Goal: Task Accomplishment & Management: Manage account settings

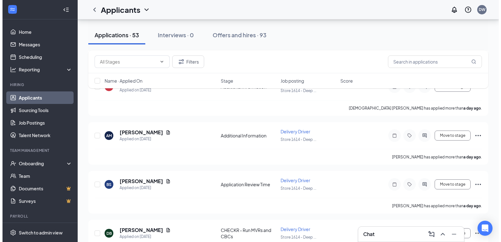
scroll to position [250, 0]
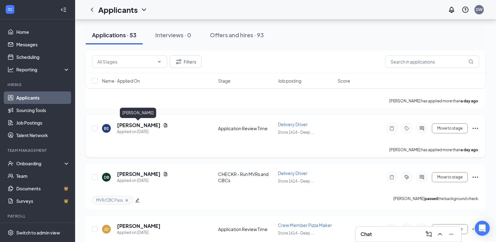
click at [143, 125] on h5 "[PERSON_NAME]" at bounding box center [138, 125] width 43 height 7
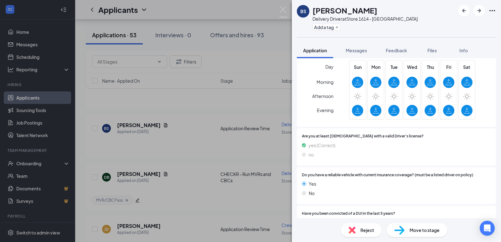
scroll to position [250, 0]
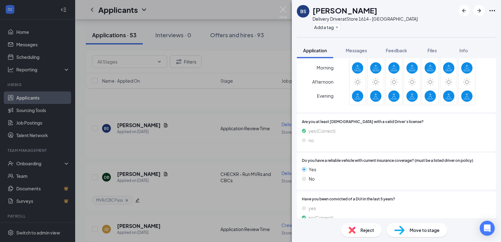
click at [413, 230] on span "Move to stage" at bounding box center [424, 230] width 30 height 7
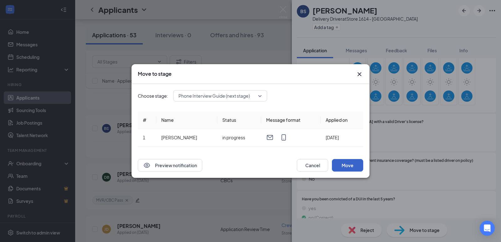
click at [347, 167] on button "Move" at bounding box center [347, 165] width 31 height 13
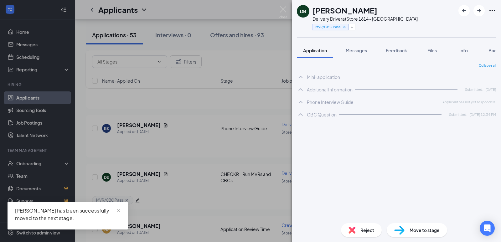
click at [188, 141] on div "DB [PERSON_NAME] Delivery Driver at Store 1614 - Deep Creek MVR/CBC Pass Applic…" at bounding box center [250, 121] width 501 height 242
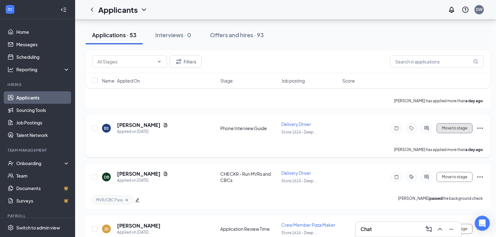
click at [456, 127] on button "Move to stage" at bounding box center [454, 128] width 36 height 10
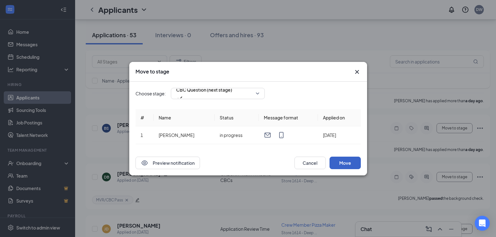
click at [342, 160] on button "Move" at bounding box center [344, 163] width 31 height 13
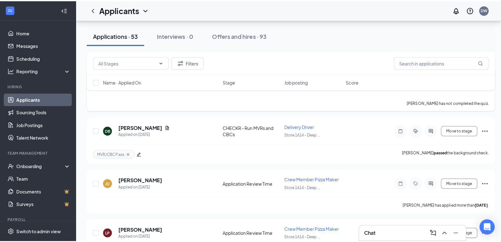
scroll to position [313, 0]
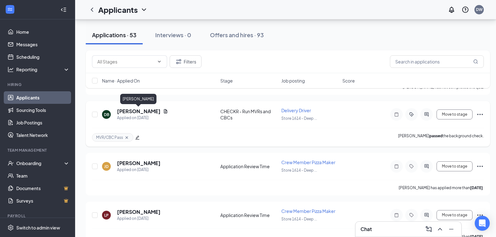
click at [128, 113] on h5 "[PERSON_NAME]" at bounding box center [138, 111] width 43 height 7
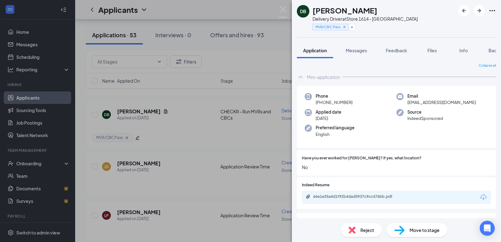
click at [417, 232] on span "Move to stage" at bounding box center [424, 230] width 30 height 7
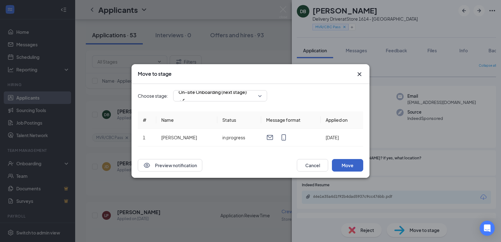
click at [347, 165] on button "Move" at bounding box center [347, 165] width 31 height 13
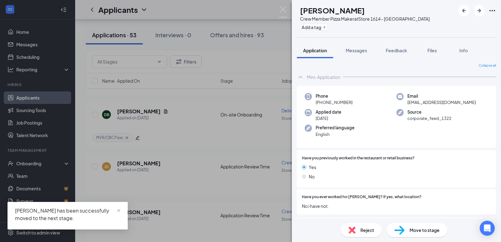
click at [190, 146] on div "[PERSON_NAME] Crew Member Pizza Maker at Store [STREET_ADDRESS] Add a tag Appli…" at bounding box center [250, 121] width 501 height 242
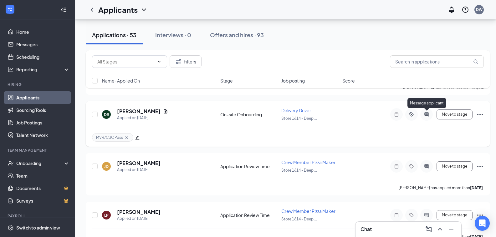
click at [427, 115] on icon "ActiveChat" at bounding box center [427, 114] width 8 height 5
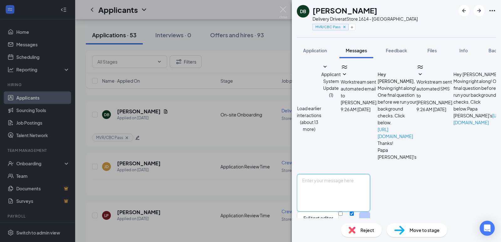
click at [353, 174] on textarea at bounding box center [333, 193] width 73 height 38
type textarea "good afternoon, would be be available some time [DATE] to come into the store a…"
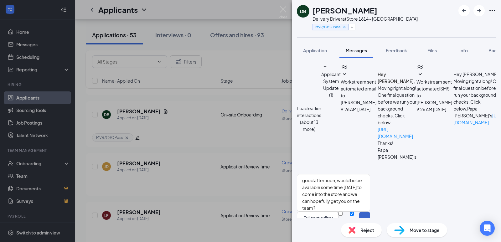
click at [370, 212] on button "Send" at bounding box center [364, 223] width 11 height 22
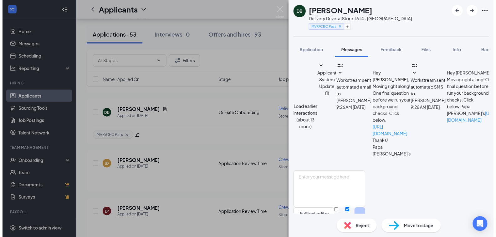
scroll to position [214, 0]
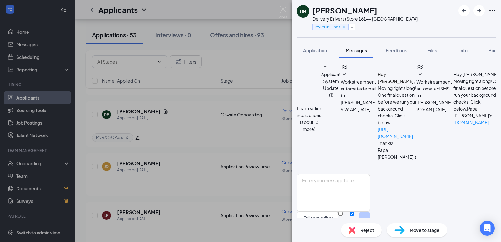
click at [217, 136] on div "DB [PERSON_NAME] Delivery Driver at Store 1614 - Deep Creek MVR/CBC Pass Applic…" at bounding box center [250, 121] width 501 height 242
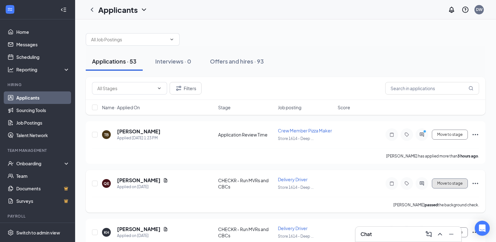
click at [444, 186] on button "Move to stage" at bounding box center [450, 183] width 36 height 10
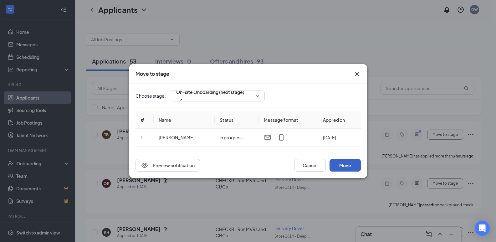
click at [346, 163] on button "Move" at bounding box center [344, 165] width 31 height 13
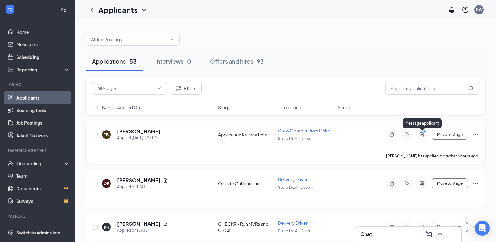
click at [423, 135] on icon "ActiveChat" at bounding box center [422, 134] width 8 height 5
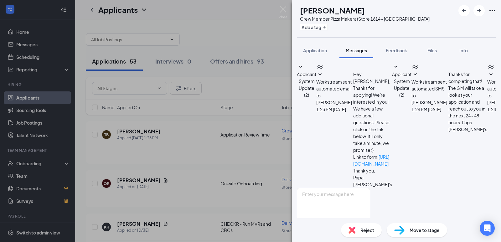
scroll to position [68, 0]
click at [255, 150] on div "[PERSON_NAME] Blunt Crew Member Pizza Maker at Store [STREET_ADDRESS] Add a tag…" at bounding box center [250, 121] width 501 height 242
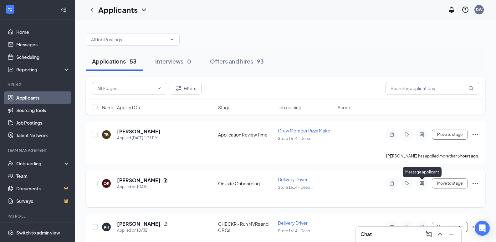
click at [422, 186] on icon "ActiveChat" at bounding box center [422, 183] width 8 height 5
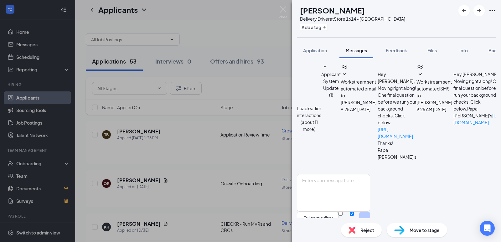
scroll to position [160, 0]
click at [363, 174] on textarea at bounding box center [333, 193] width 73 height 38
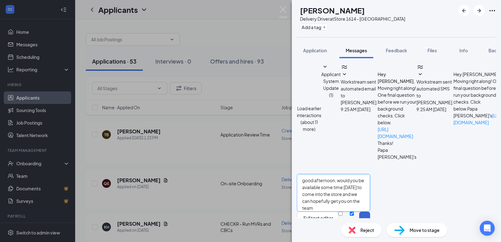
type textarea "good afternoon, would you be available some time [DATE] to come into the store …"
click at [370, 212] on button "Send" at bounding box center [364, 223] width 11 height 22
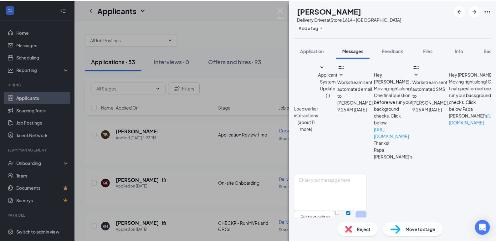
scroll to position [214, 0]
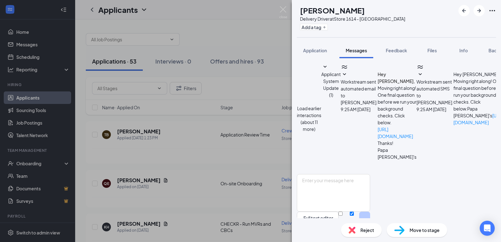
click at [183, 131] on div "QE [PERSON_NAME] Delivery Driver at Store 1614 - Deep Creek Add a tag Applicati…" at bounding box center [250, 121] width 501 height 242
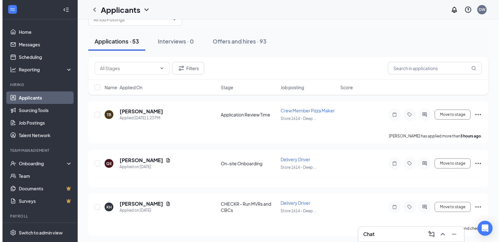
scroll to position [31, 0]
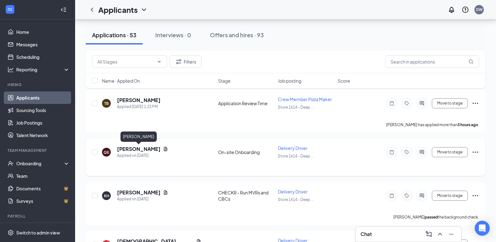
click at [145, 146] on h5 "[PERSON_NAME]" at bounding box center [138, 148] width 43 height 7
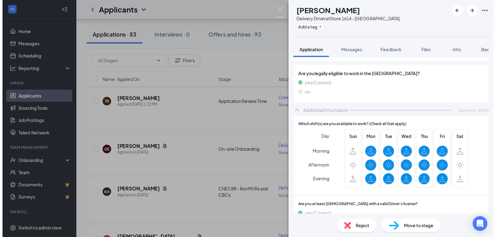
scroll to position [156, 0]
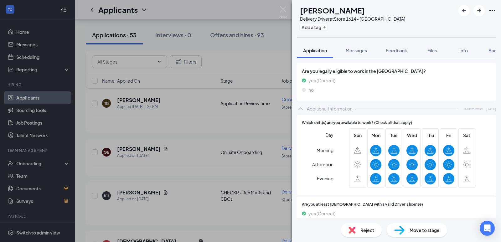
click at [198, 155] on div "QE [PERSON_NAME] Delivery Driver at Store 1614 - [GEOGRAPHIC_DATA] Add a tag Ap…" at bounding box center [250, 121] width 501 height 242
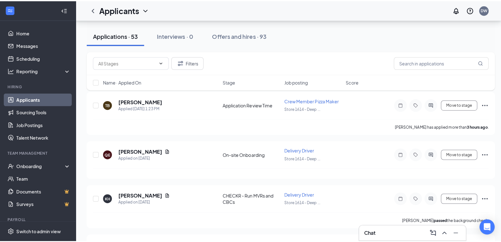
scroll to position [94, 0]
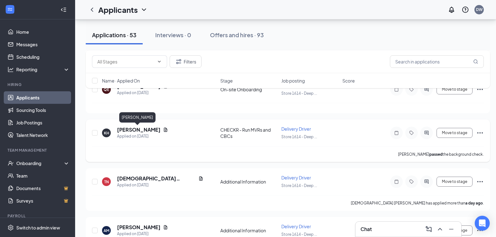
click at [128, 130] on h5 "[PERSON_NAME]" at bounding box center [138, 129] width 43 height 7
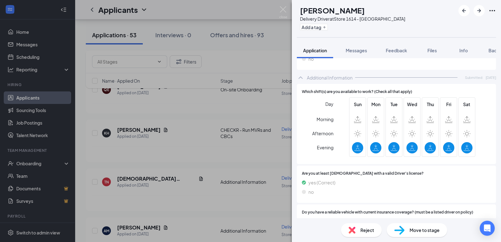
scroll to position [188, 0]
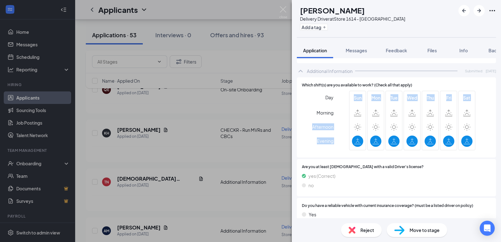
click at [211, 159] on div "KH [PERSON_NAME] Delivery Driver at Store 1614 - Deep Creek Add a tag Applicati…" at bounding box center [250, 121] width 501 height 242
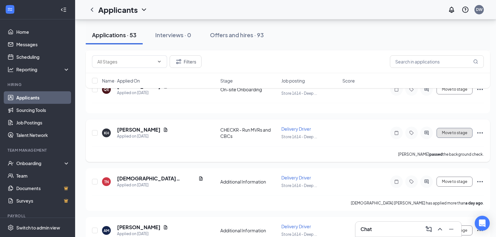
click at [451, 131] on button "Move to stage" at bounding box center [454, 133] width 36 height 10
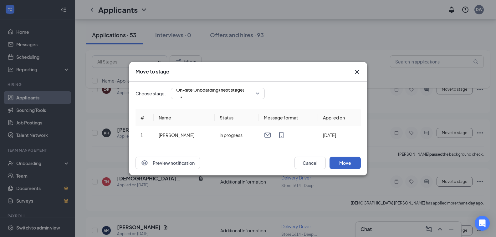
click at [347, 161] on button "Move" at bounding box center [344, 163] width 31 height 13
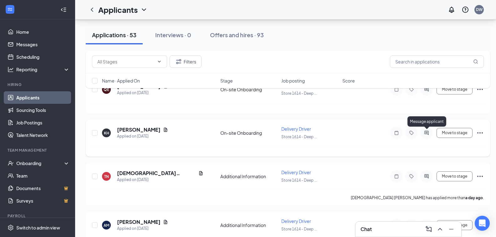
click at [425, 135] on icon "ActiveChat" at bounding box center [427, 132] width 8 height 5
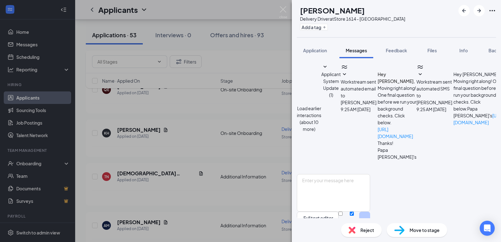
scroll to position [160, 0]
click at [334, 174] on textarea at bounding box center [333, 193] width 73 height 38
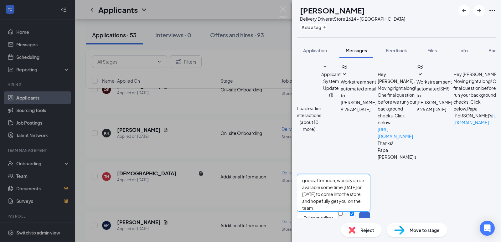
type textarea "good afternoon, would you be available some time [DATE] or [DATE] to come into …"
click at [370, 212] on button "Send" at bounding box center [364, 223] width 11 height 22
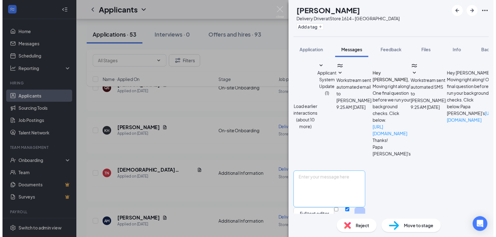
scroll to position [208, 0]
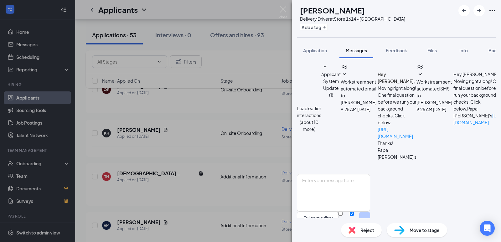
click at [194, 134] on div "KH [PERSON_NAME] Delivery Driver at Store 1614 - Deep Creek Add a tag Applicati…" at bounding box center [250, 121] width 501 height 242
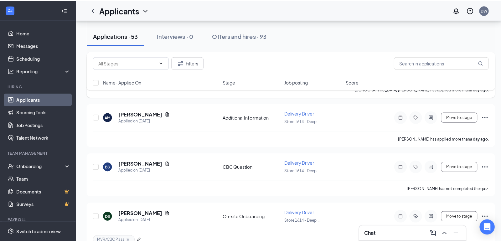
scroll to position [219, 0]
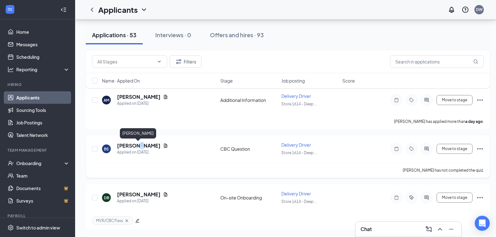
click at [139, 145] on h5 "[PERSON_NAME]" at bounding box center [138, 145] width 43 height 7
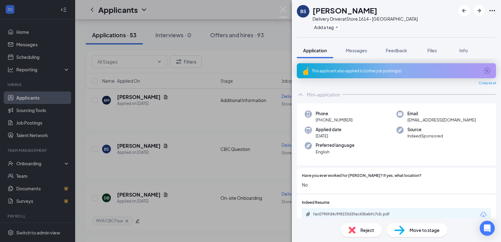
click at [206, 162] on div "BS [PERSON_NAME] Delivery Driver at Store [STREET_ADDRESS] Add a tag Applicatio…" at bounding box center [250, 121] width 501 height 242
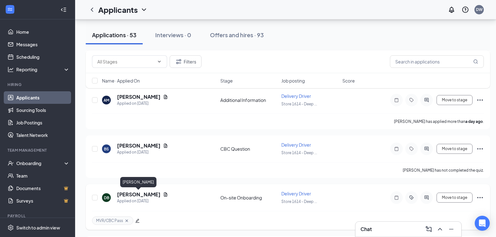
click at [144, 196] on h5 "[PERSON_NAME]" at bounding box center [138, 194] width 43 height 7
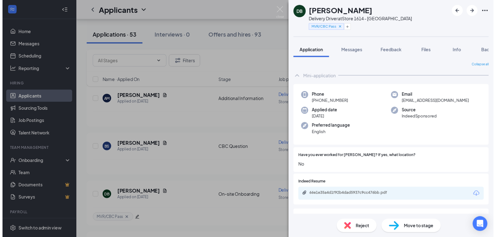
scroll to position [156, 0]
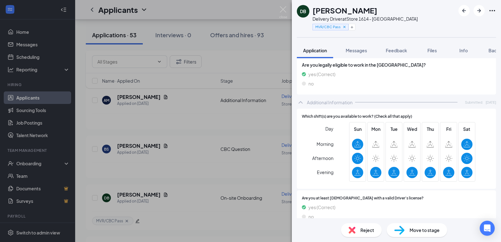
click at [198, 171] on div "DB [PERSON_NAME] Delivery Driver at Store 1614 - Deep Creek MVR/CBC Pass Applic…" at bounding box center [250, 121] width 501 height 242
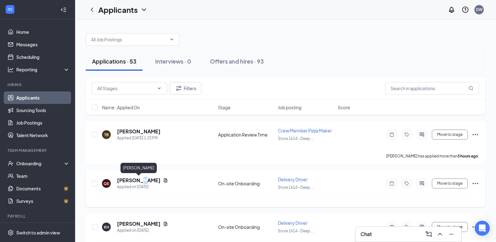
click at [140, 179] on h5 "[PERSON_NAME]" at bounding box center [138, 180] width 43 height 7
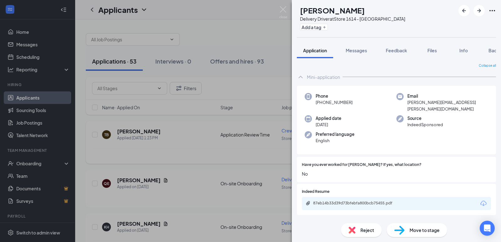
drag, startPoint x: 190, startPoint y: 172, endPoint x: 196, endPoint y: 141, distance: 31.6
click at [191, 167] on div "QE [PERSON_NAME] Delivery Driver at Store 1614 - [GEOGRAPHIC_DATA] Add a tag Ap…" at bounding box center [250, 121] width 501 height 242
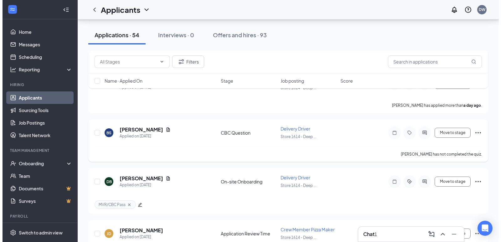
scroll to position [250, 0]
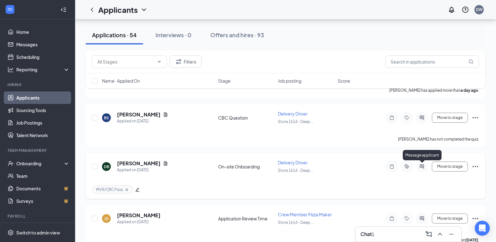
click at [422, 168] on icon "ActiveChat" at bounding box center [422, 166] width 8 height 5
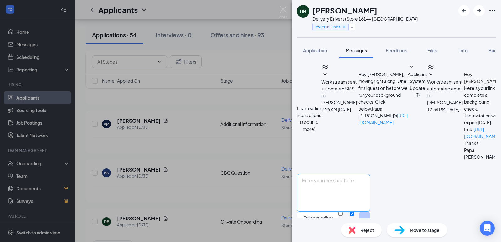
scroll to position [262, 0]
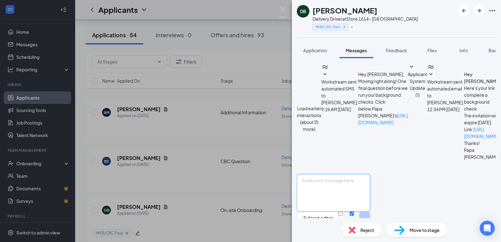
click at [365, 174] on textarea at bounding box center [333, 193] width 73 height 38
type textarea "that should be great, look forward to meeting you, bring driver license, SS car…"
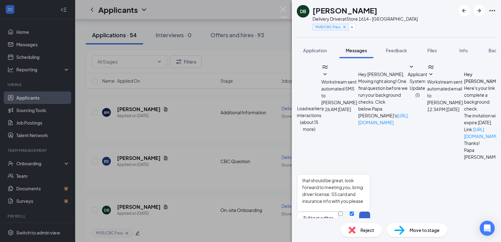
click at [370, 212] on button "Send" at bounding box center [364, 223] width 11 height 22
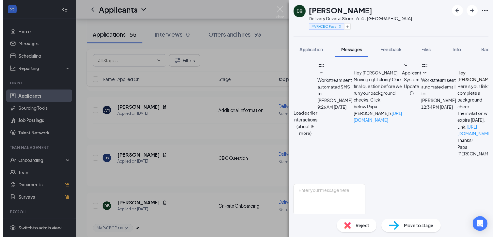
scroll to position [247, 0]
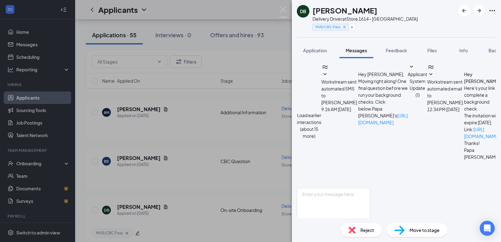
click at [240, 136] on div "DB [PERSON_NAME] Delivery Driver at Store 1614 - Deep Creek MVR/CBC Pass Applic…" at bounding box center [250, 121] width 501 height 242
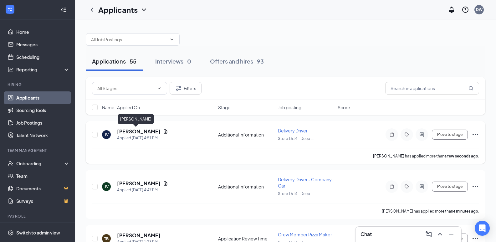
click at [132, 130] on h5 "[PERSON_NAME]" at bounding box center [138, 131] width 43 height 7
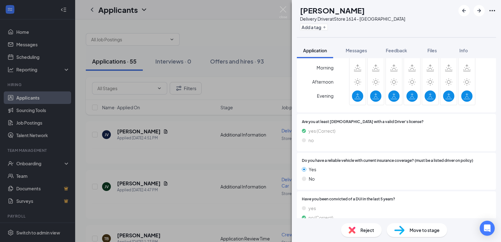
scroll to position [282, 0]
